Goal: Task Accomplishment & Management: Manage account settings

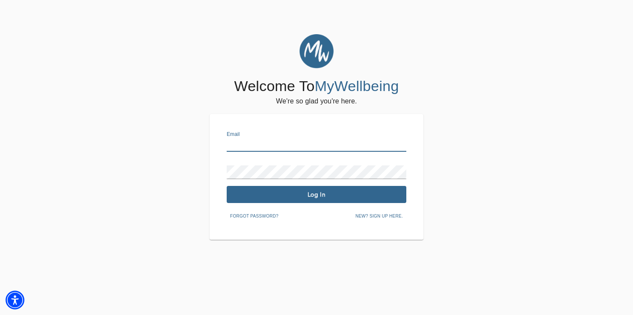
click at [233, 146] on input "text" at bounding box center [317, 145] width 180 height 14
type input "[EMAIL_ADDRESS][DOMAIN_NAME]"
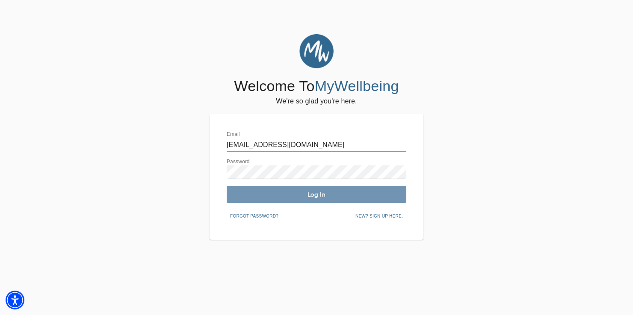
click at [304, 199] on span "Log In" at bounding box center [316, 195] width 173 height 8
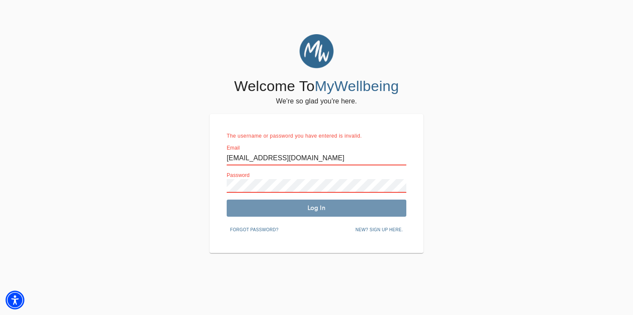
click at [331, 208] on span "Log In" at bounding box center [316, 208] width 173 height 8
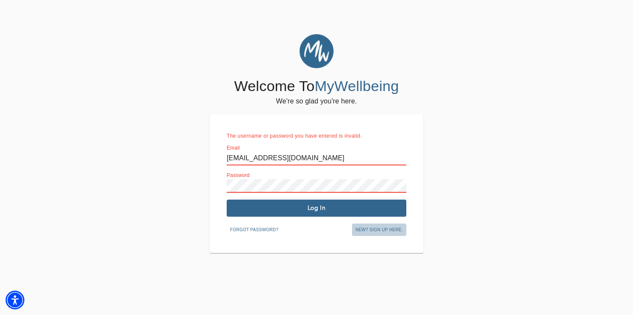
click at [382, 229] on span "New? Sign up here." at bounding box center [379, 230] width 47 height 8
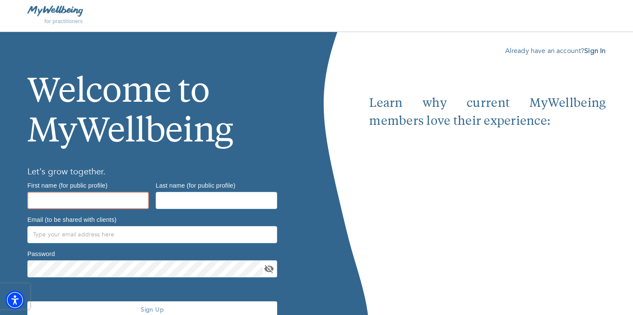
click at [38, 202] on input "text" at bounding box center [88, 200] width 122 height 17
type input "Nancy"
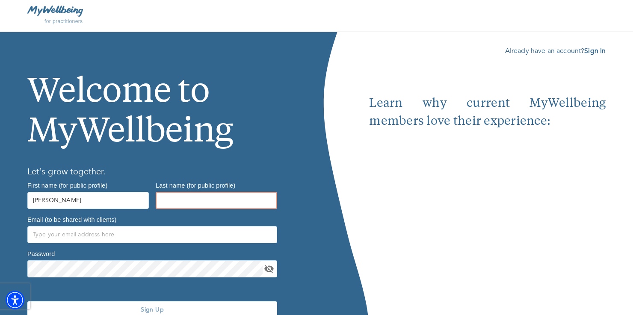
click at [169, 197] on input "text" at bounding box center [217, 200] width 122 height 17
type input "Turret"
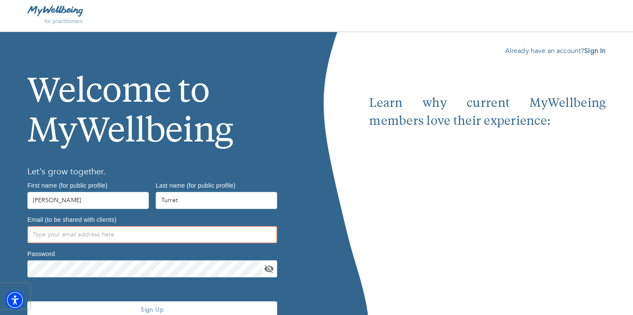
click at [39, 236] on input "text" at bounding box center [152, 234] width 250 height 17
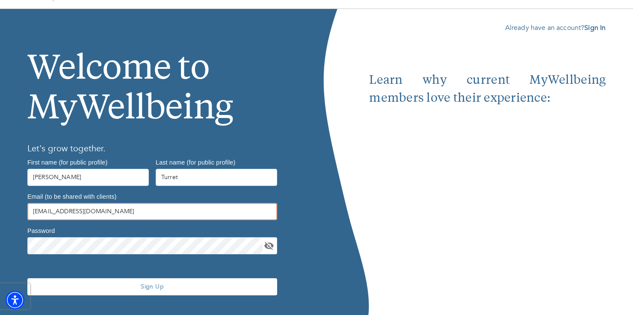
scroll to position [41, 0]
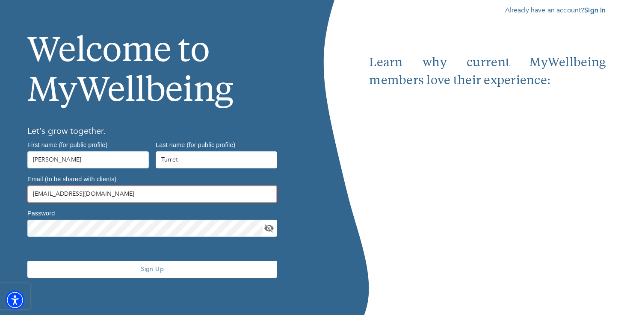
type input "[EMAIL_ADDRESS][DOMAIN_NAME]"
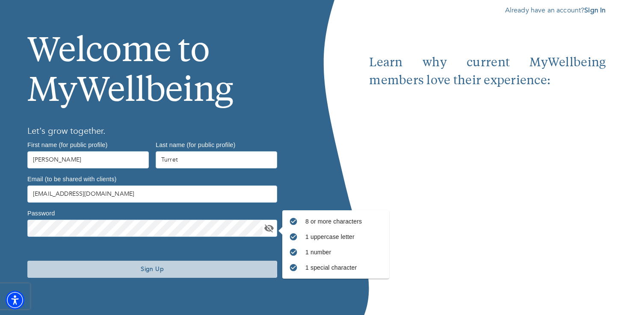
click at [148, 270] on span "Sign Up" at bounding box center [152, 269] width 243 height 8
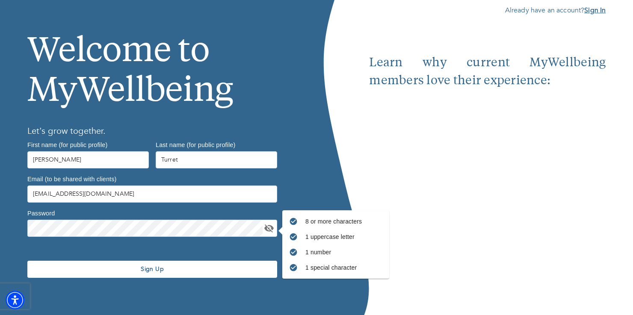
click at [593, 8] on b "Sign In" at bounding box center [594, 10] width 21 height 9
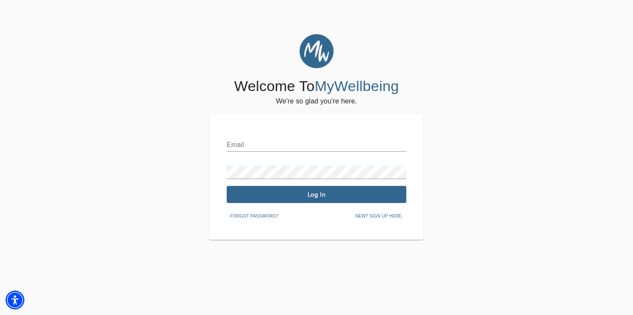
click at [231, 148] on input "text" at bounding box center [317, 145] width 180 height 14
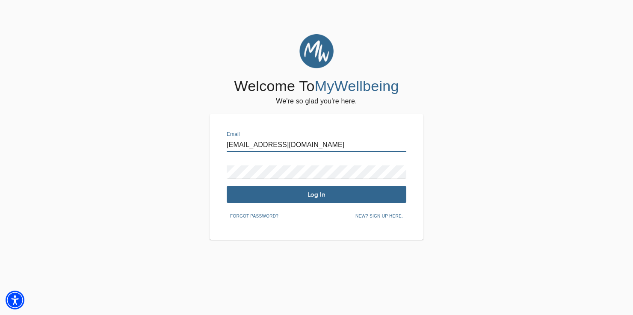
type input "[EMAIL_ADDRESS][DOMAIN_NAME]"
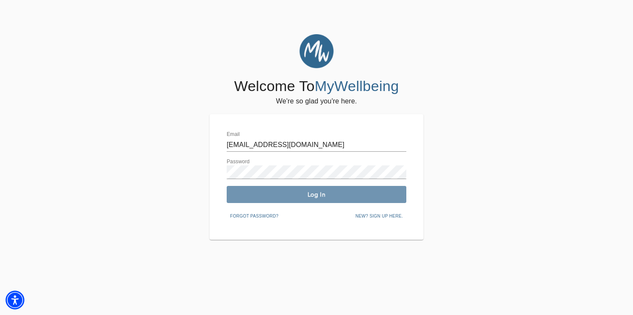
click at [287, 194] on span "Log In" at bounding box center [316, 195] width 173 height 8
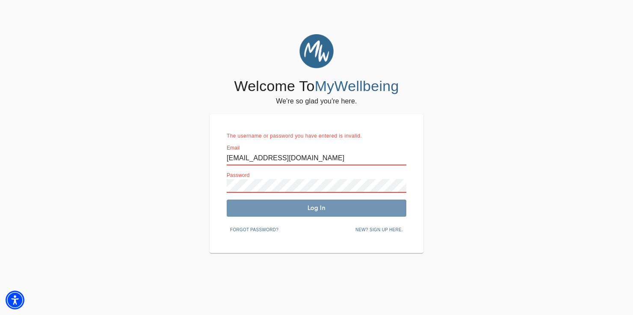
click at [315, 208] on span "Log In" at bounding box center [316, 208] width 173 height 8
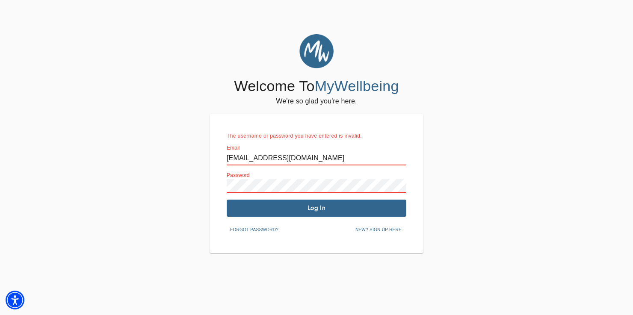
click at [269, 227] on span "Forgot password?" at bounding box center [254, 230] width 48 height 8
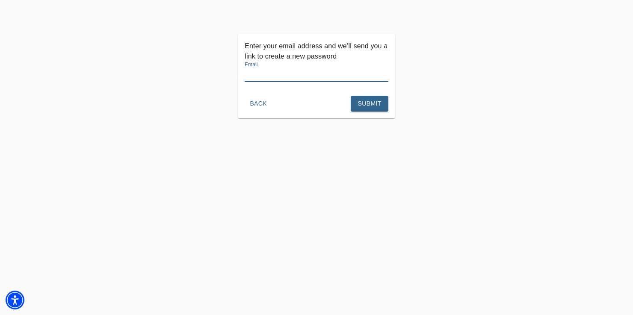
click at [258, 72] on input "text" at bounding box center [317, 75] width 144 height 14
type input "[EMAIL_ADDRESS][DOMAIN_NAME]"
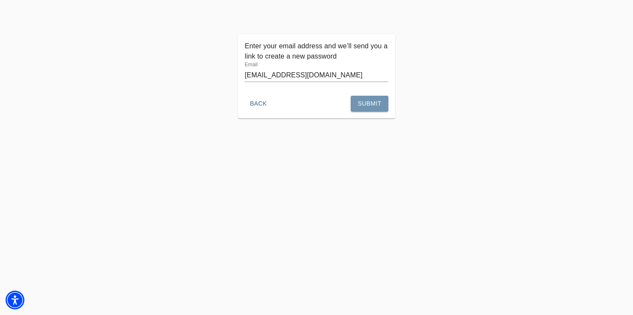
click at [374, 105] on span "Submit" at bounding box center [370, 103] width 24 height 11
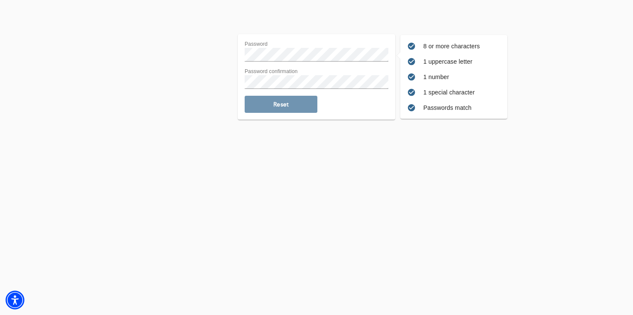
click at [273, 100] on button "Reset" at bounding box center [281, 104] width 73 height 17
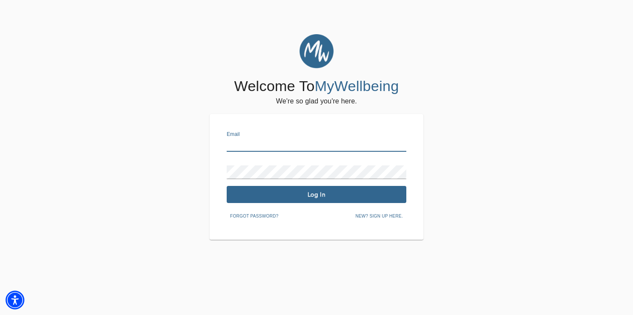
click at [230, 148] on input "text" at bounding box center [317, 145] width 180 height 14
type input "[EMAIL_ADDRESS][DOMAIN_NAME]"
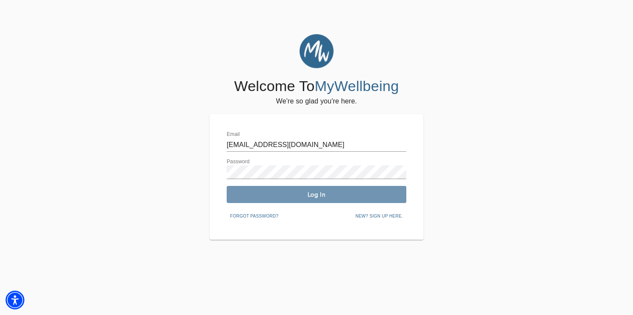
drag, startPoint x: 262, startPoint y: 187, endPoint x: 267, endPoint y: 189, distance: 5.7
click at [267, 189] on button "Log In" at bounding box center [317, 194] width 180 height 17
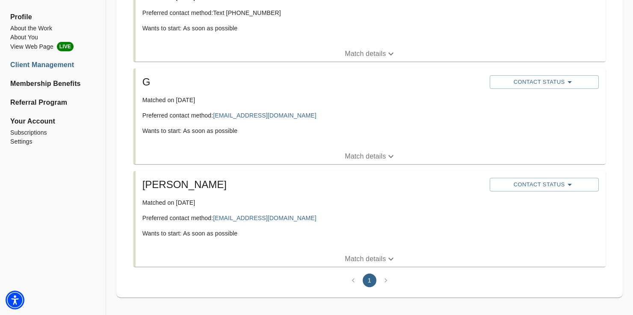
scroll to position [218, 0]
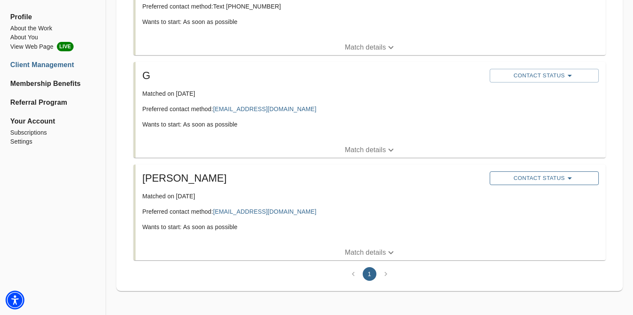
click at [571, 179] on icon "button" at bounding box center [570, 178] width 10 height 10
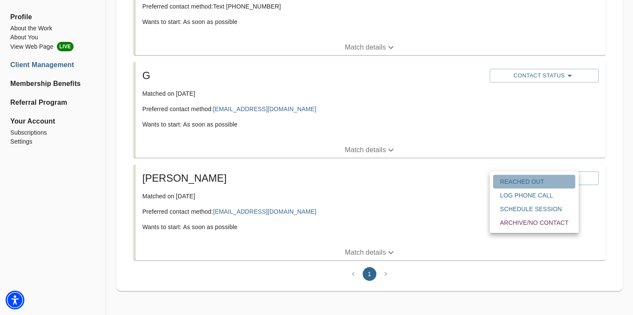
click at [547, 182] on span "Reached Out" at bounding box center [534, 182] width 68 height 9
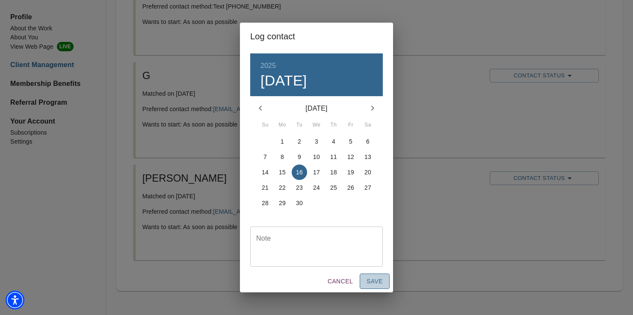
click at [380, 279] on span "Save" at bounding box center [375, 281] width 16 height 11
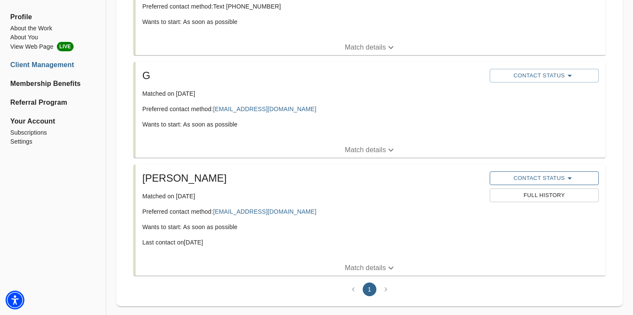
click at [562, 181] on span "Contact Status" at bounding box center [544, 178] width 101 height 10
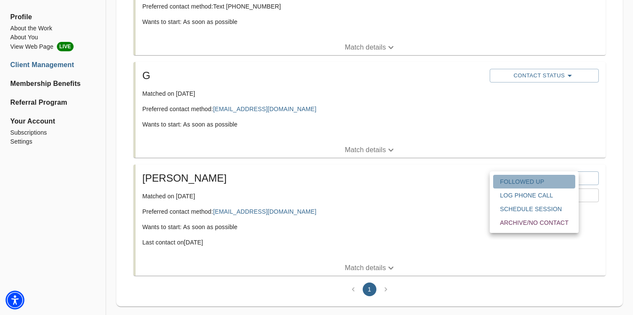
click at [548, 178] on span "Followed Up" at bounding box center [534, 182] width 68 height 9
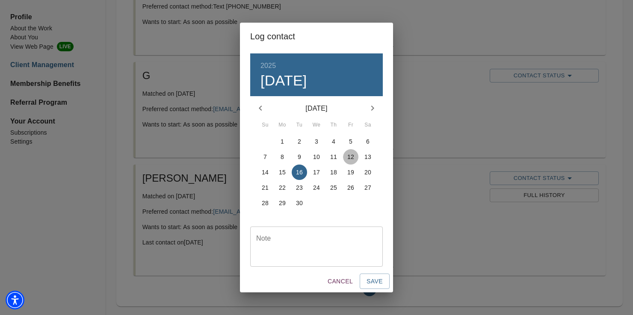
click at [353, 156] on p "12" at bounding box center [350, 157] width 7 height 9
click at [370, 282] on span "Save" at bounding box center [375, 281] width 16 height 11
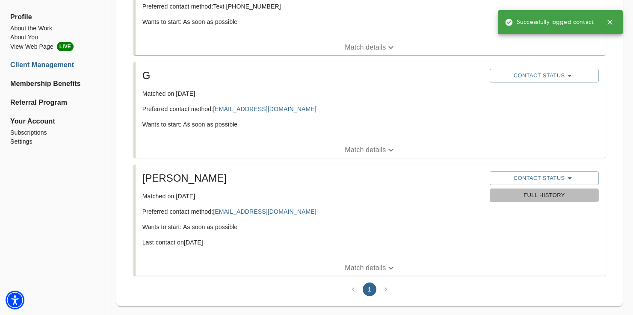
click at [552, 198] on span "Full History" at bounding box center [544, 196] width 101 height 10
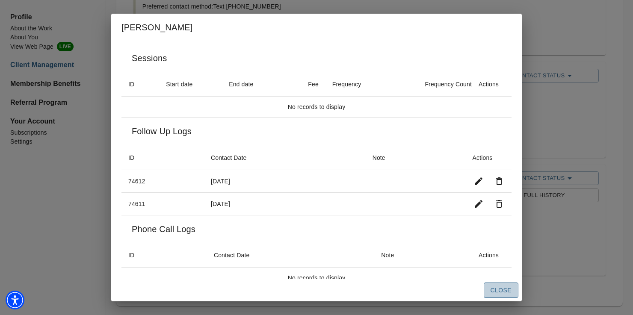
click at [501, 291] on span "Close" at bounding box center [501, 290] width 21 height 11
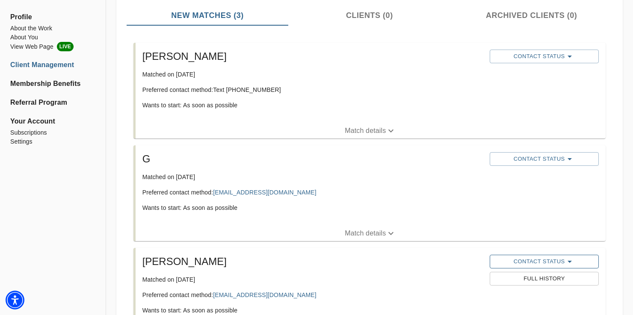
scroll to position [136, 0]
click at [571, 158] on icon "button" at bounding box center [570, 158] width 4 height 2
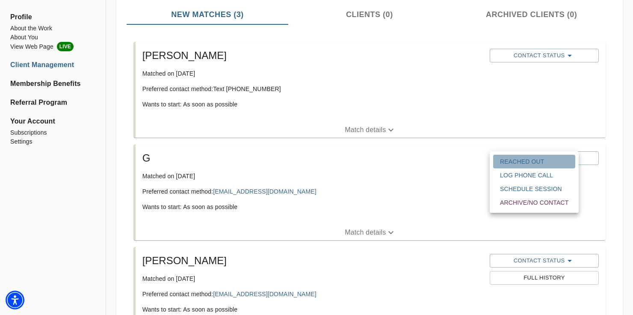
click at [541, 159] on span "Reached Out" at bounding box center [534, 161] width 68 height 9
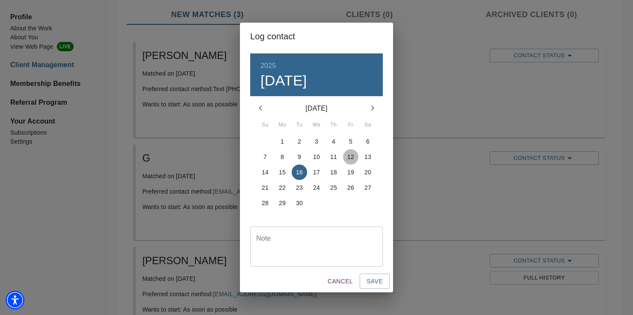
click at [352, 156] on p "12" at bounding box center [350, 157] width 7 height 9
click at [375, 281] on span "Save" at bounding box center [375, 281] width 16 height 11
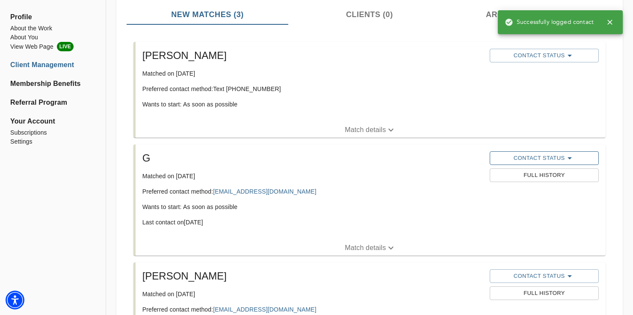
click at [570, 154] on icon "button" at bounding box center [570, 158] width 10 height 10
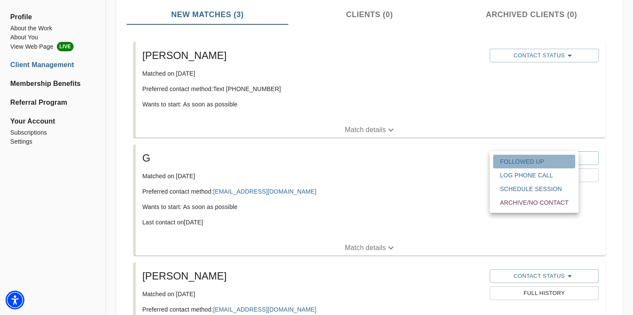
click at [539, 160] on span "Followed Up" at bounding box center [534, 161] width 68 height 9
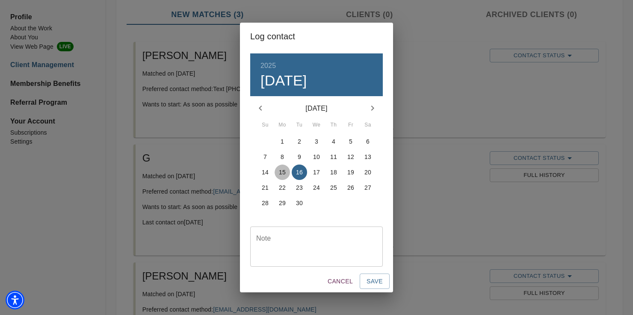
click at [280, 169] on p "15" at bounding box center [282, 172] width 7 height 9
click at [379, 281] on span "Save" at bounding box center [375, 281] width 16 height 11
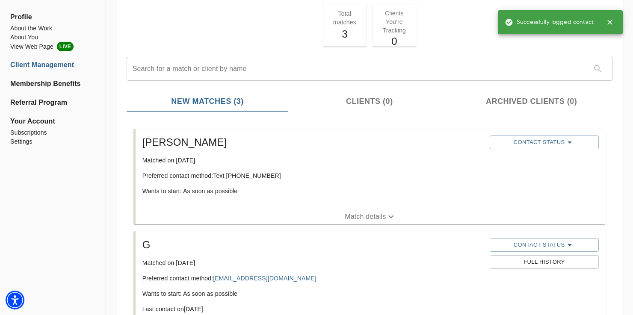
scroll to position [45, 0]
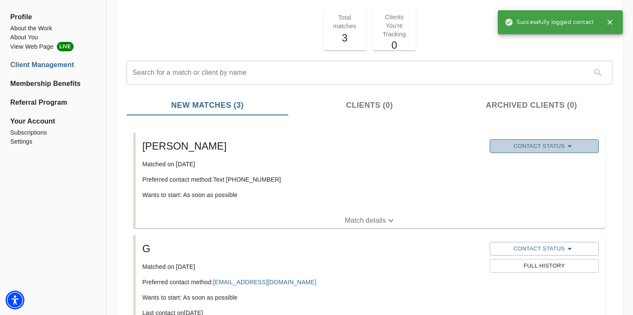
click at [570, 145] on icon "button" at bounding box center [570, 146] width 4 height 2
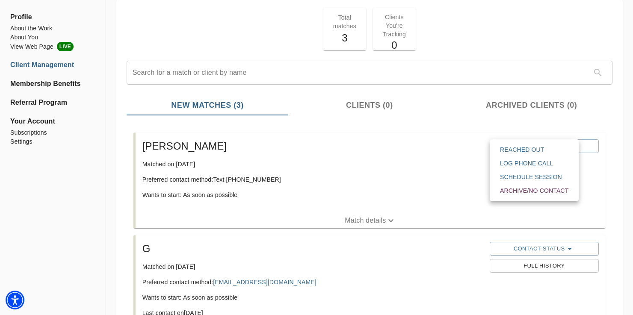
click at [538, 149] on span "Reached Out" at bounding box center [534, 149] width 68 height 9
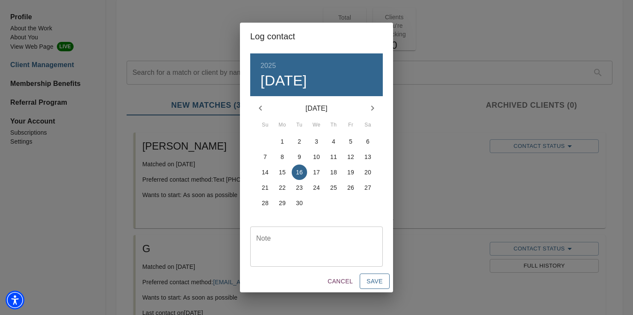
click at [374, 279] on span "Save" at bounding box center [375, 281] width 16 height 11
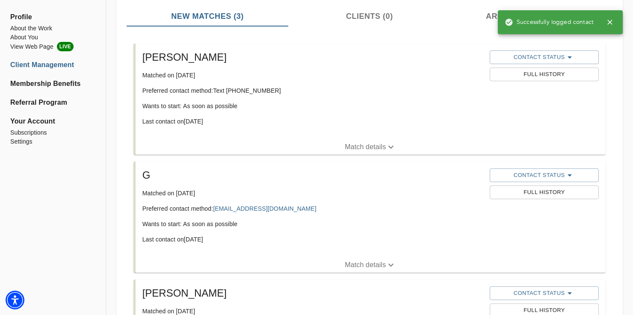
scroll to position [135, 0]
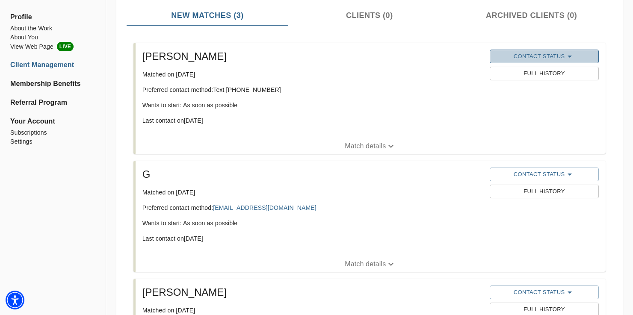
click at [558, 57] on span "Contact Status" at bounding box center [544, 56] width 101 height 10
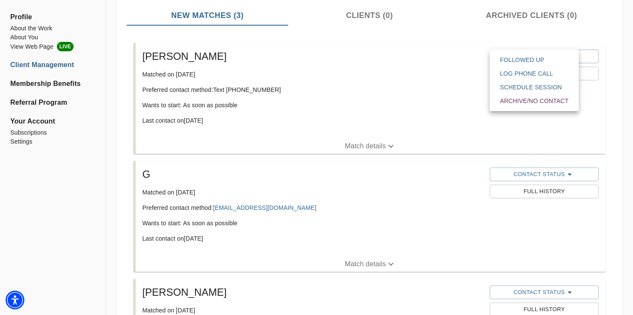
click at [552, 58] on span "Followed Up" at bounding box center [534, 60] width 68 height 9
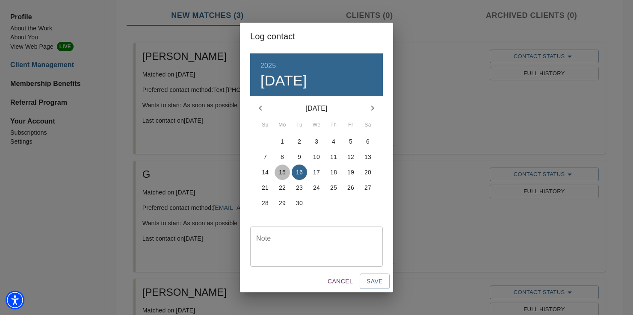
click at [283, 173] on p "15" at bounding box center [282, 172] width 7 height 9
click at [371, 280] on span "Save" at bounding box center [375, 281] width 16 height 11
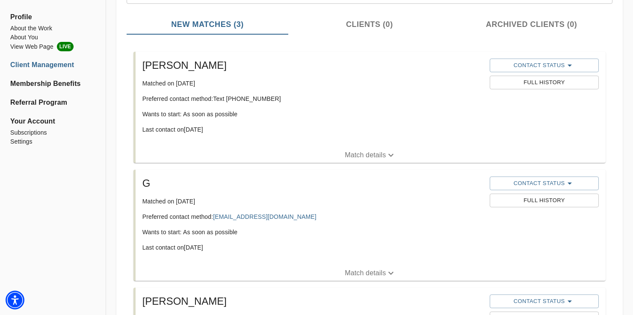
scroll to position [264, 0]
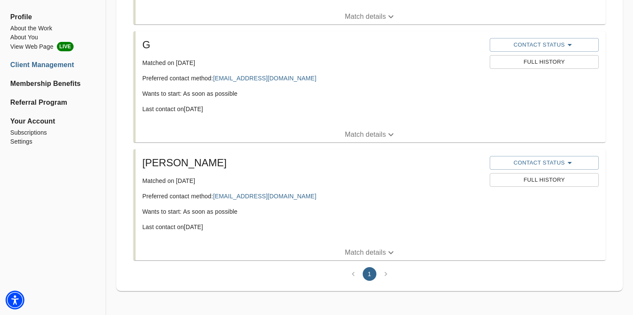
click at [387, 272] on li "pagination navigation" at bounding box center [386, 274] width 16 height 14
click at [385, 275] on li "pagination navigation" at bounding box center [386, 274] width 16 height 14
click at [356, 270] on li "pagination navigation" at bounding box center [353, 274] width 16 height 14
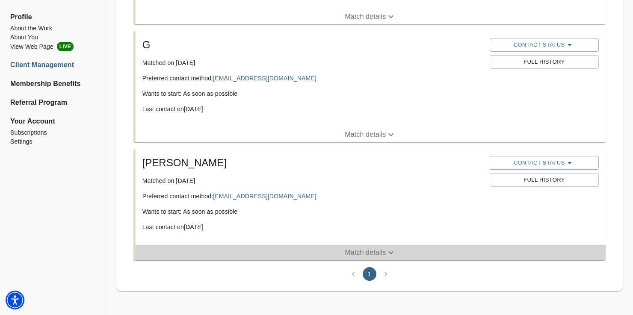
click at [392, 252] on icon "button" at bounding box center [391, 253] width 10 height 10
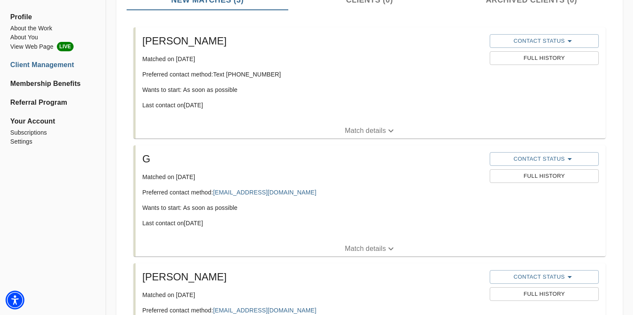
scroll to position [151, 0]
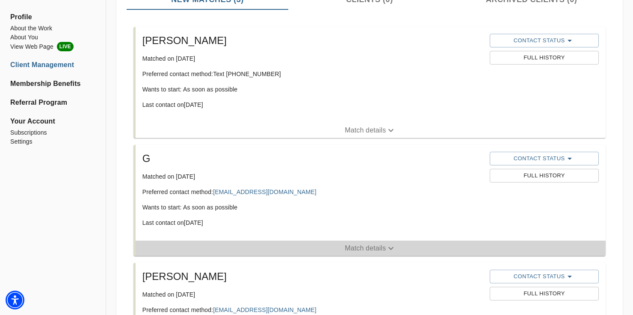
click at [375, 248] on p "Match details" at bounding box center [365, 248] width 41 height 10
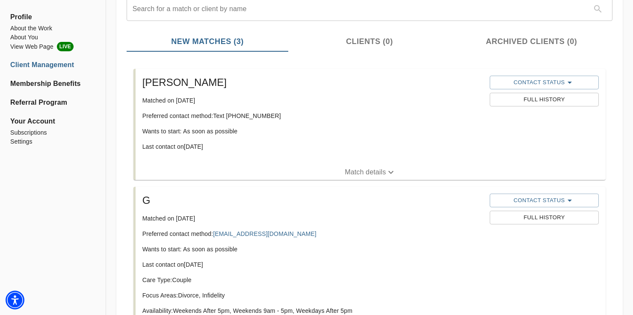
scroll to position [101, 0]
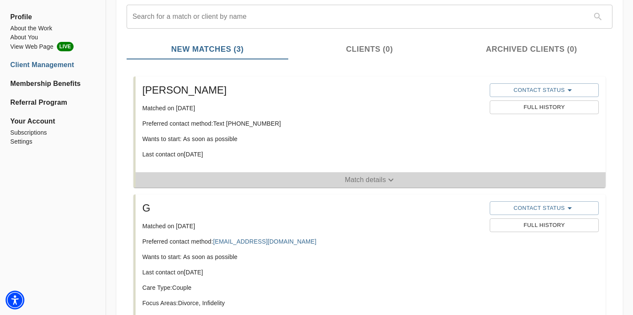
click at [372, 183] on p "Match details" at bounding box center [365, 180] width 41 height 10
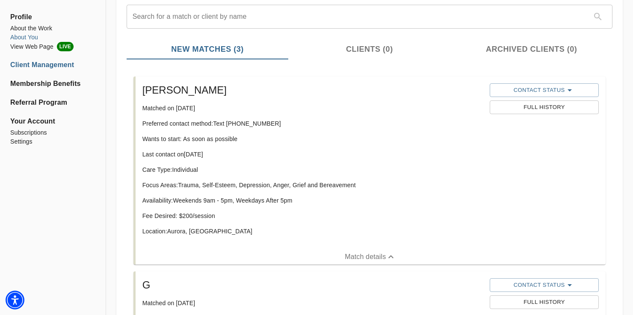
click at [35, 38] on li "About You" at bounding box center [52, 37] width 85 height 9
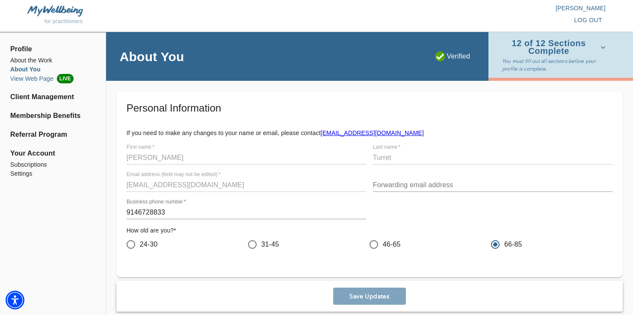
click at [31, 77] on li "View Web Page LIVE" at bounding box center [52, 78] width 85 height 9
